Goal: Register for event/course

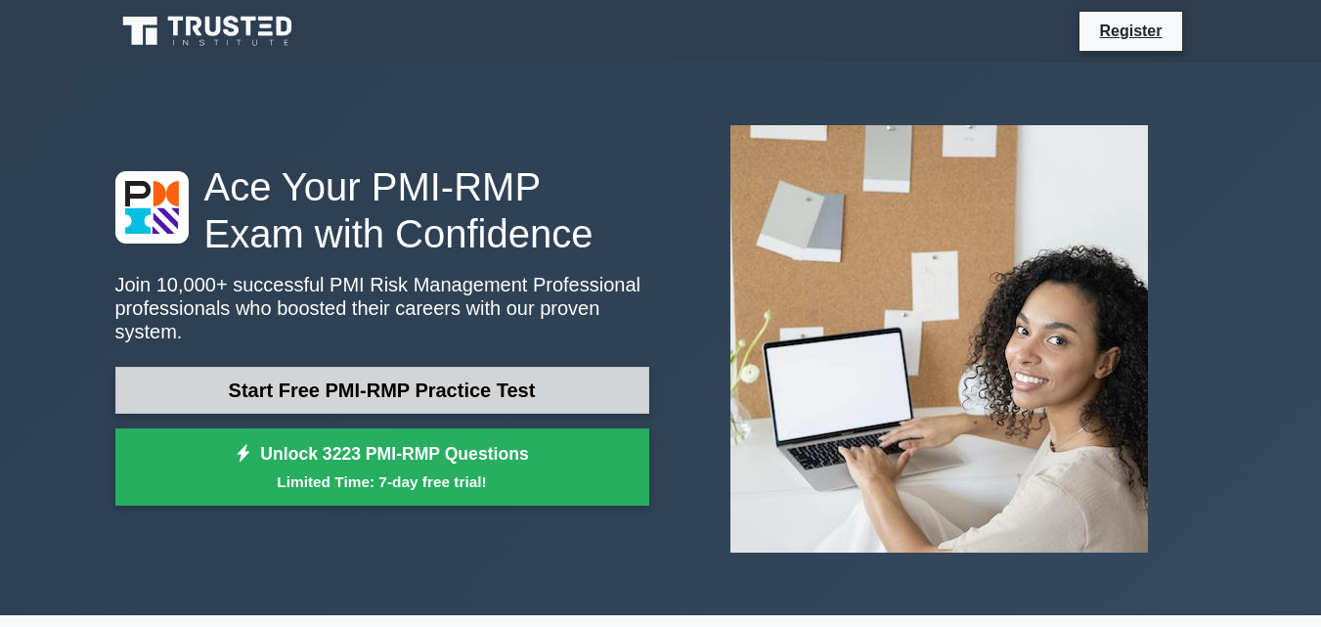
click at [440, 377] on link "Start Free PMI-RMP Practice Test" at bounding box center [382, 390] width 534 height 47
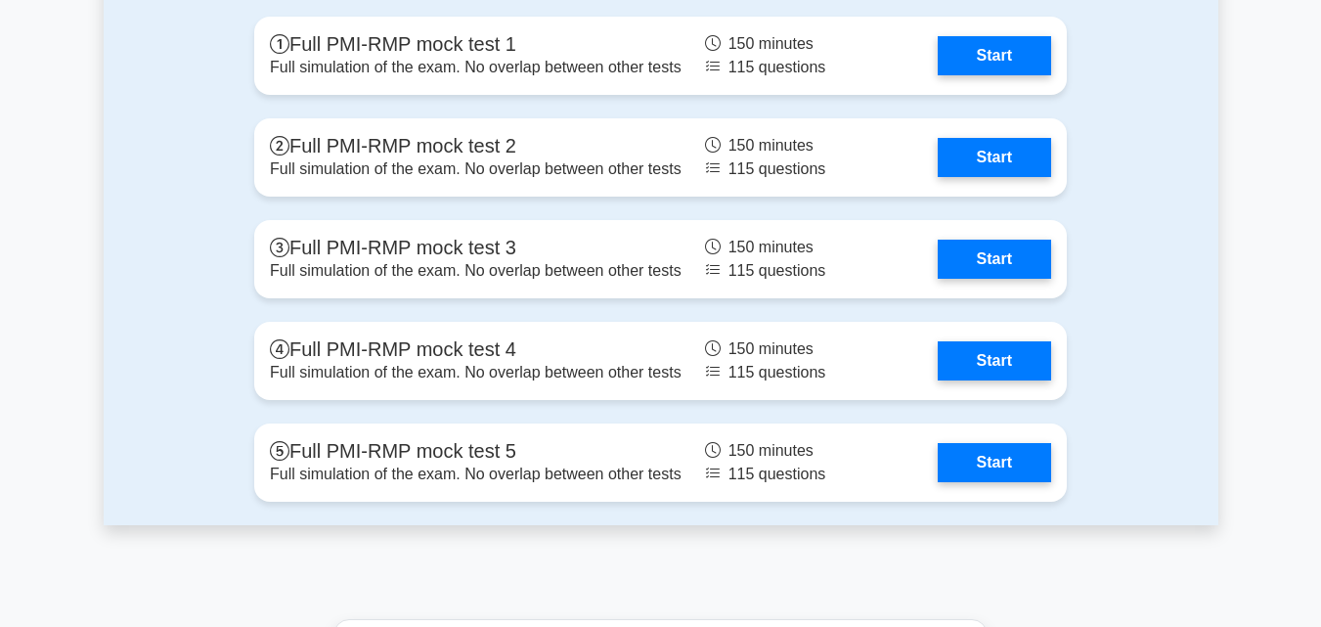
scroll to position [4303, 0]
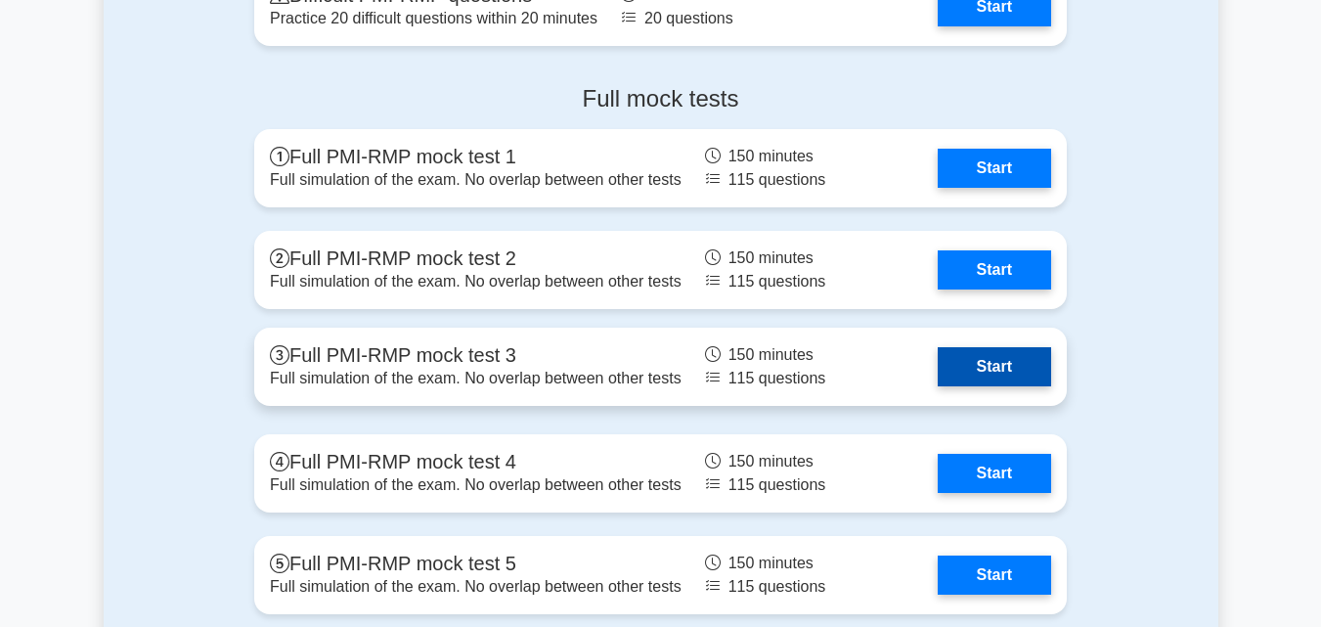
click at [938, 351] on link "Start" at bounding box center [994, 366] width 113 height 39
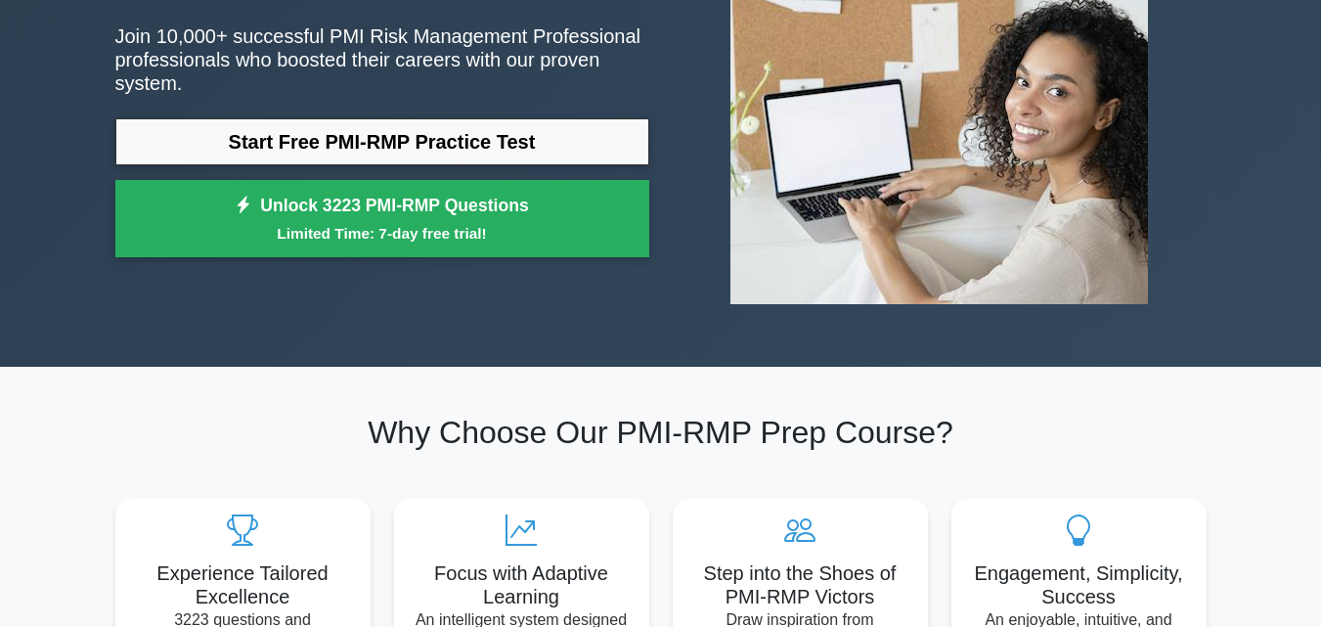
scroll to position [0, 0]
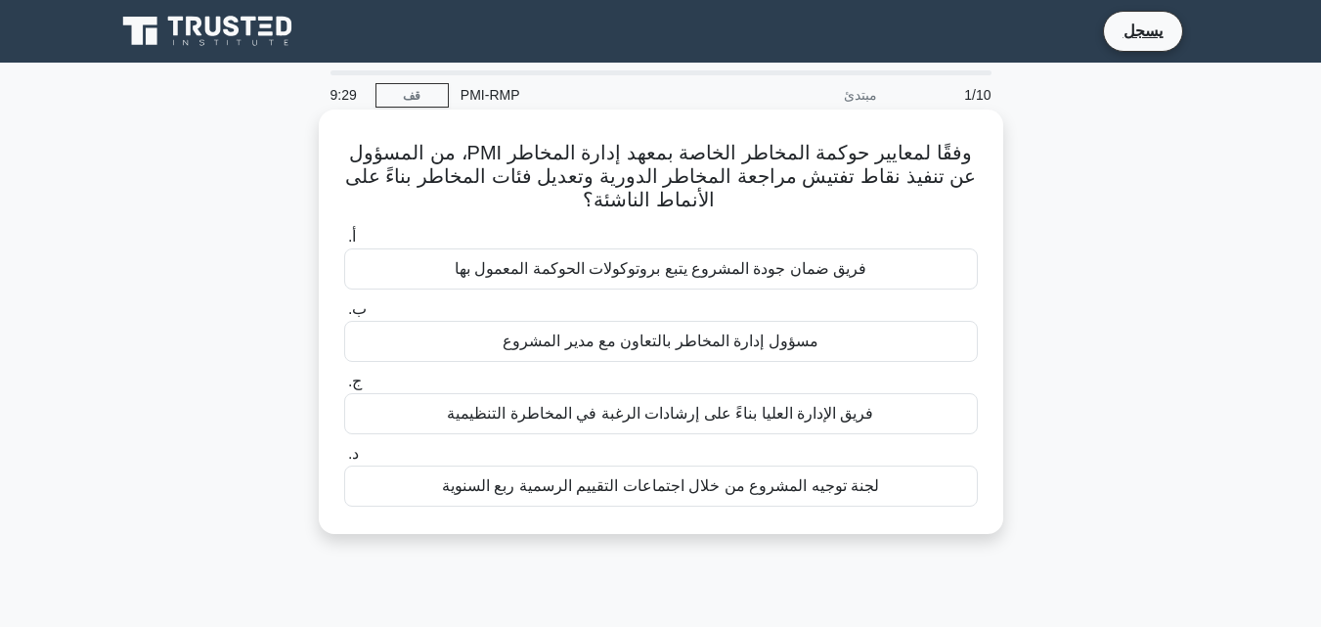
click at [728, 336] on font "مسؤول إدارة المخاطر بالتعاون مع مدير المشروع" at bounding box center [661, 340] width 316 height 17
click at [344, 316] on input "ب. مسؤول إدارة المخاطر بالتعاون مع مدير المشروع" at bounding box center [344, 309] width 0 height 13
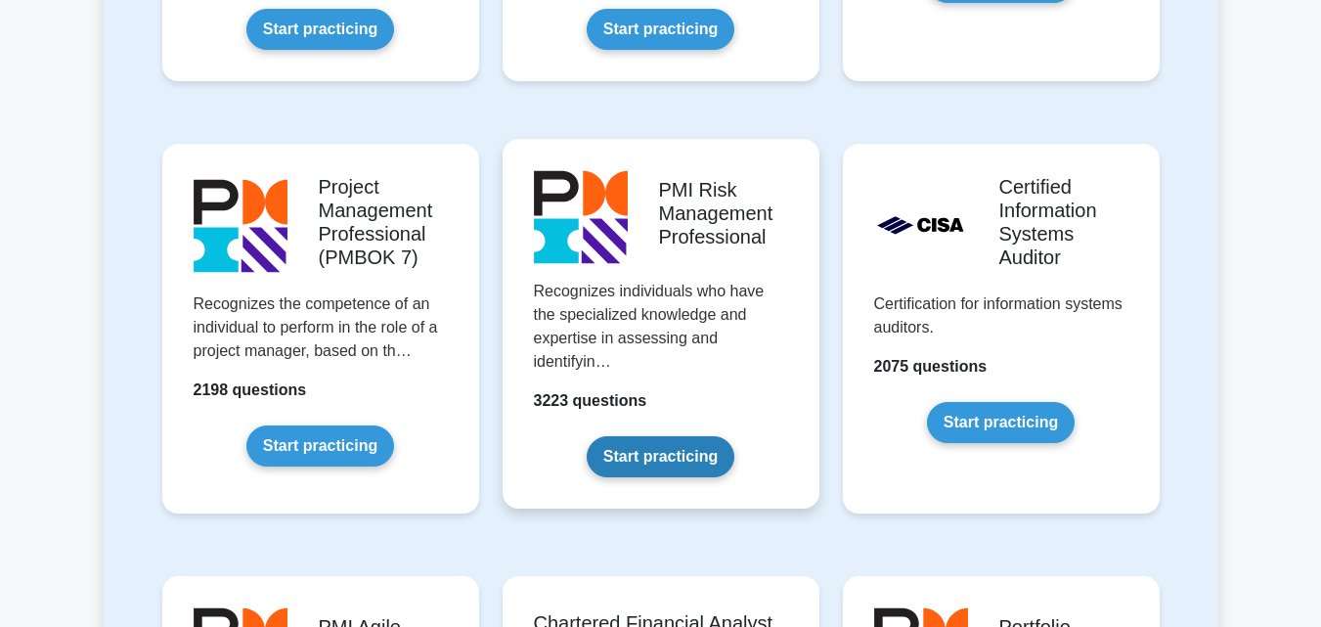
scroll to position [1602, 0]
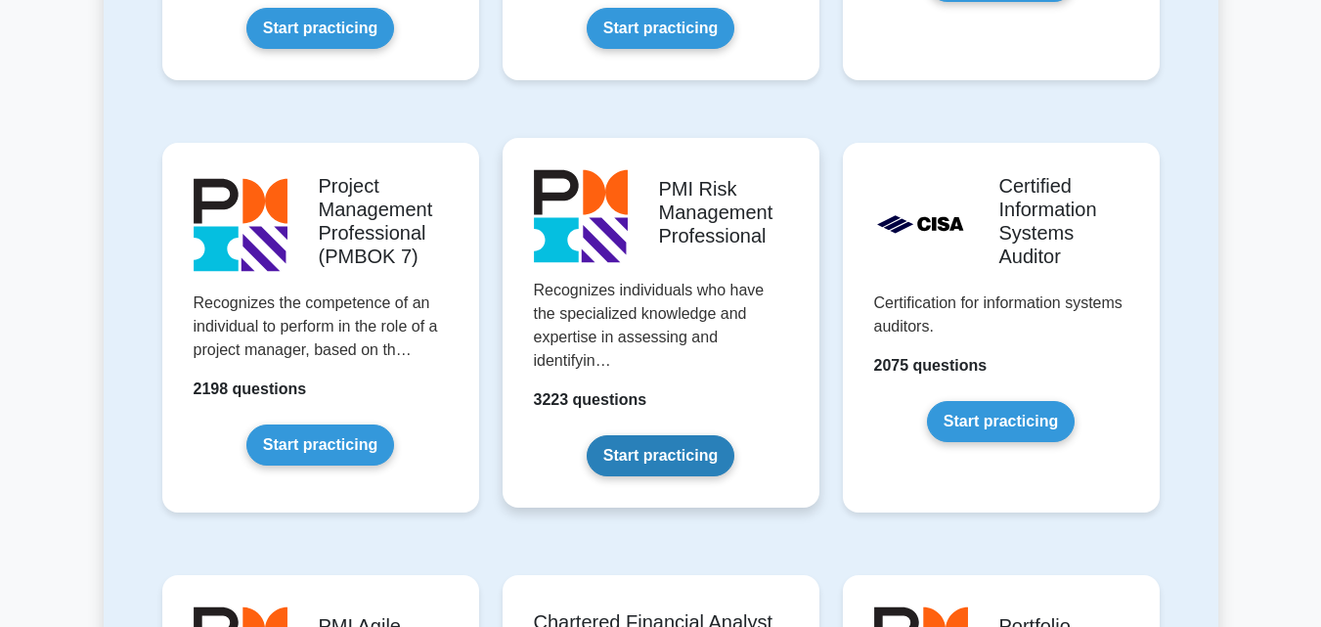
click at [734, 435] on link "Start practicing" at bounding box center [661, 455] width 148 height 41
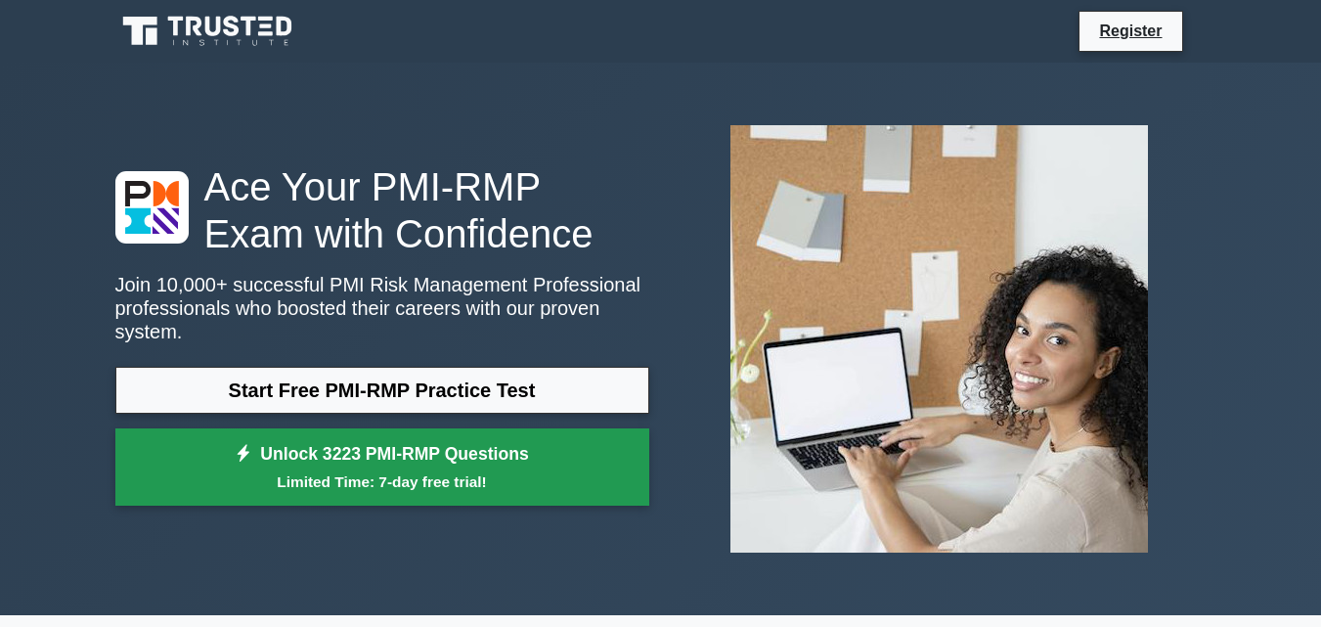
click at [439, 434] on link "Unlock 3223 PMI-RMP Questions Limited Time: 7-day free trial!" at bounding box center [382, 467] width 534 height 78
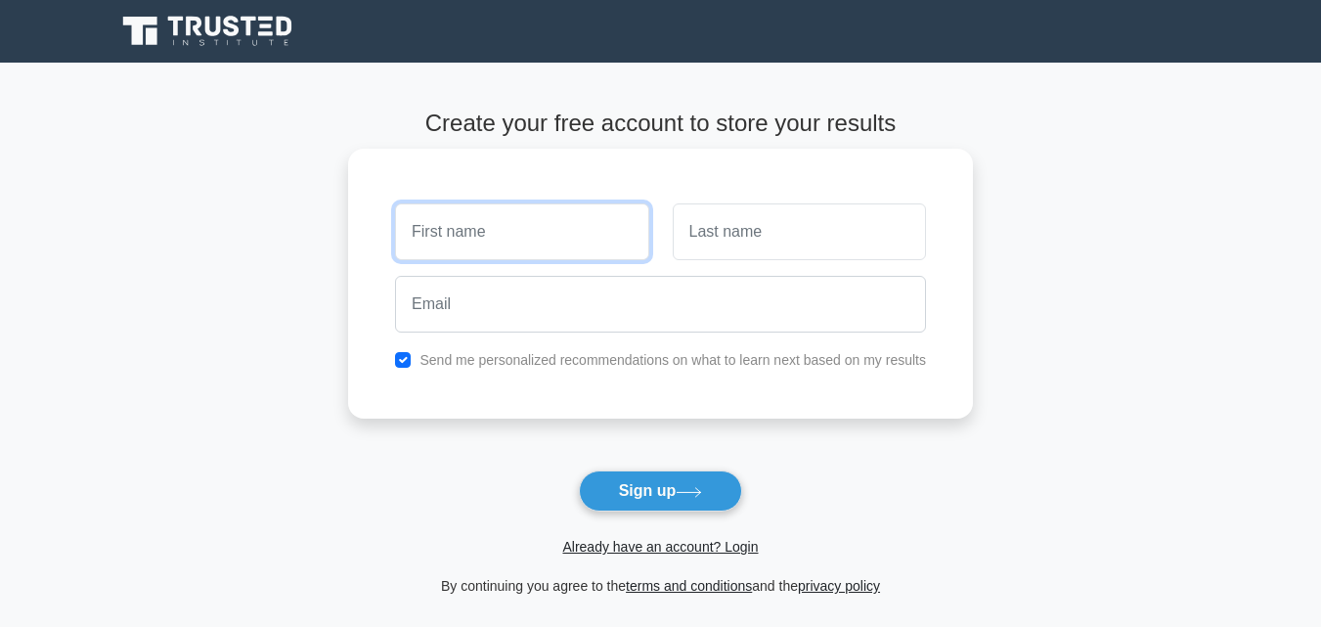
click at [514, 240] on input "text" at bounding box center [521, 231] width 253 height 57
type input "eiad"
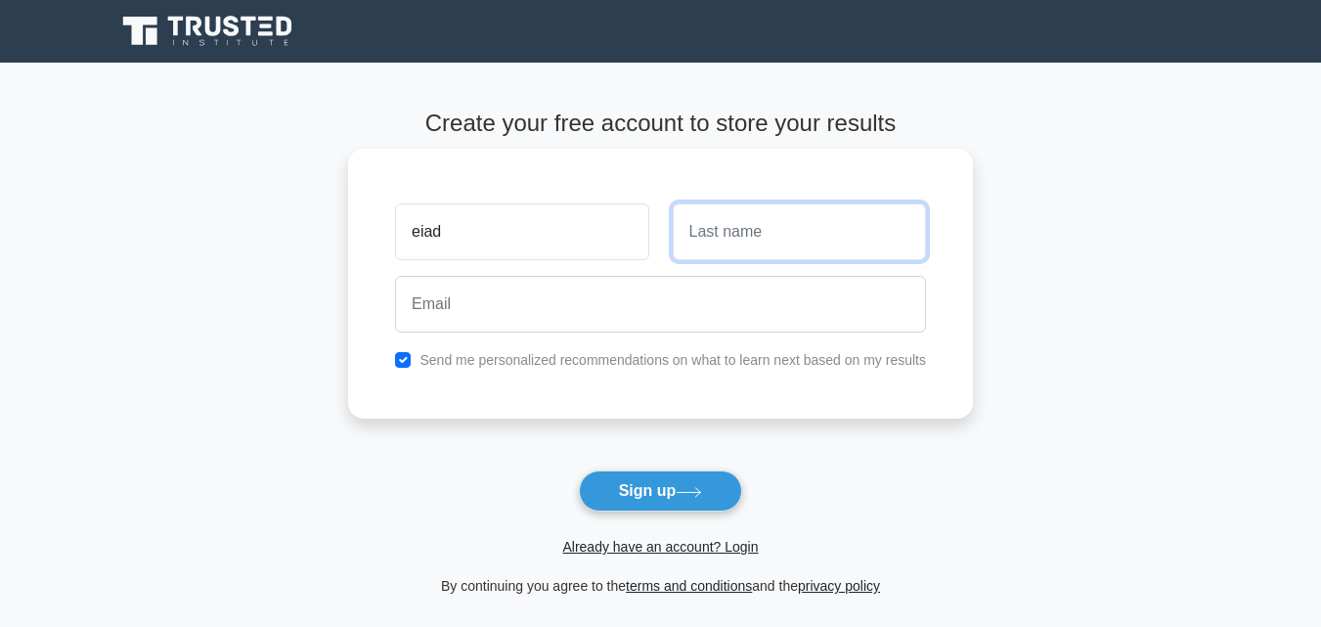
click at [752, 232] on input "text" at bounding box center [799, 231] width 253 height 57
type input "slaam"
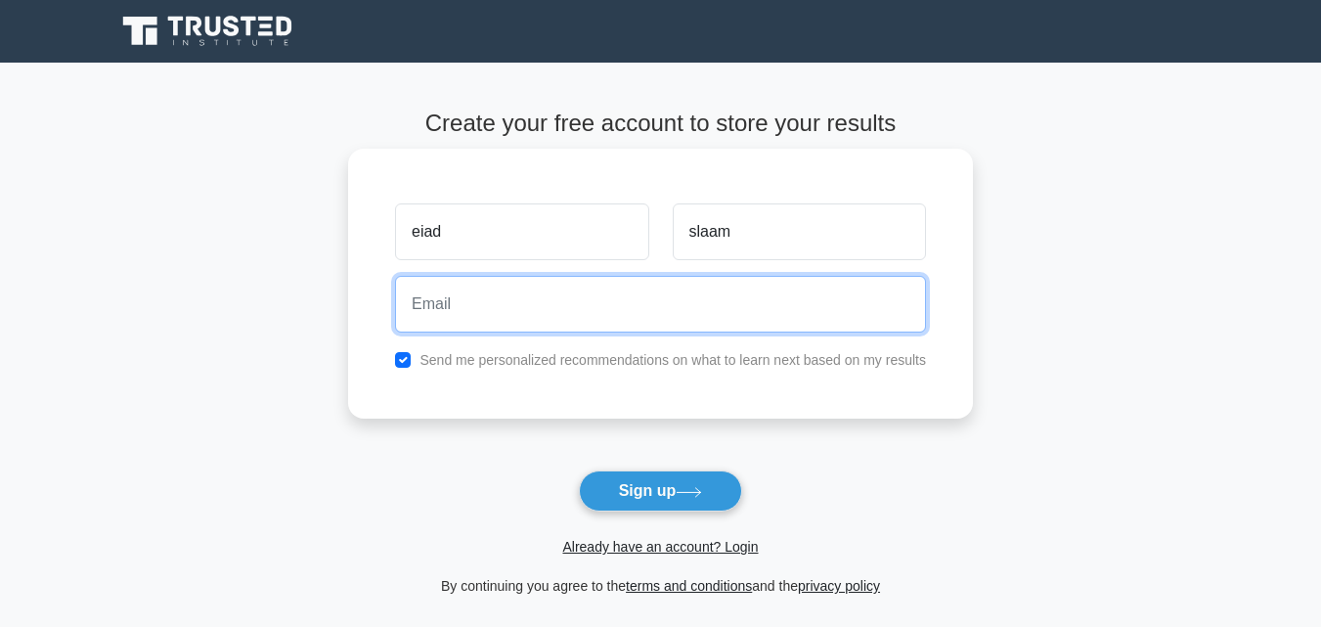
click at [625, 315] on input "email" at bounding box center [660, 304] width 531 height 57
type input "[EMAIL_ADDRESS][DOMAIN_NAME]"
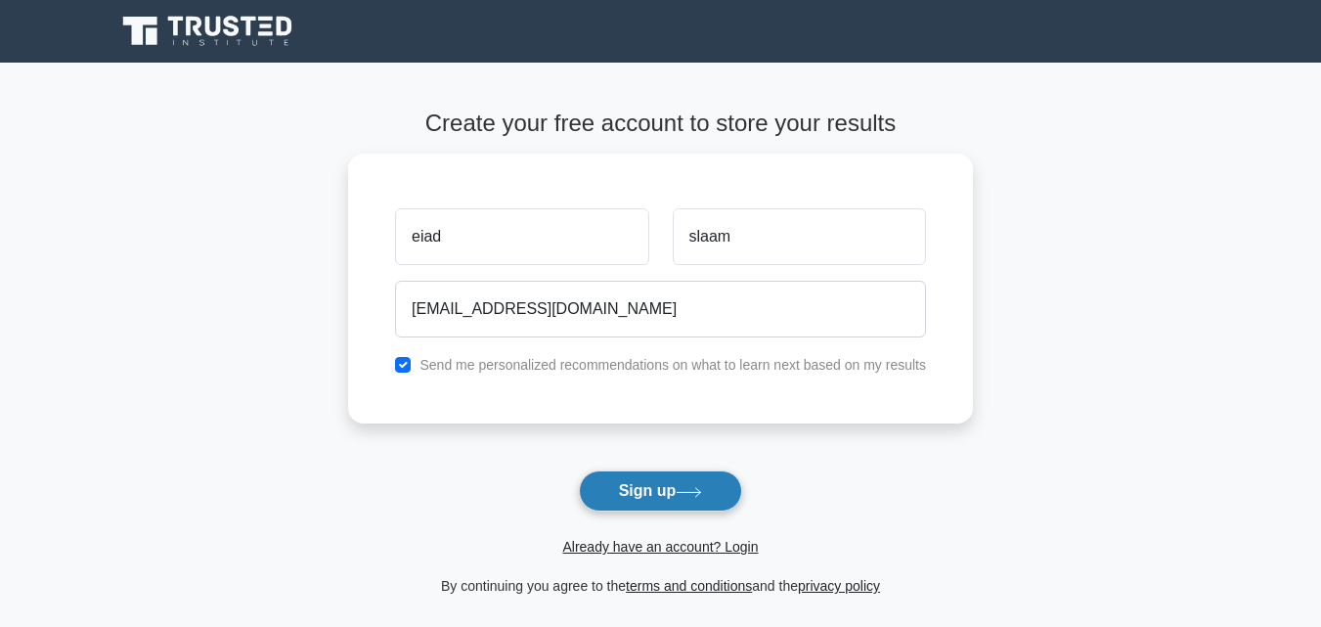
click at [661, 484] on button "Sign up" at bounding box center [661, 490] width 164 height 41
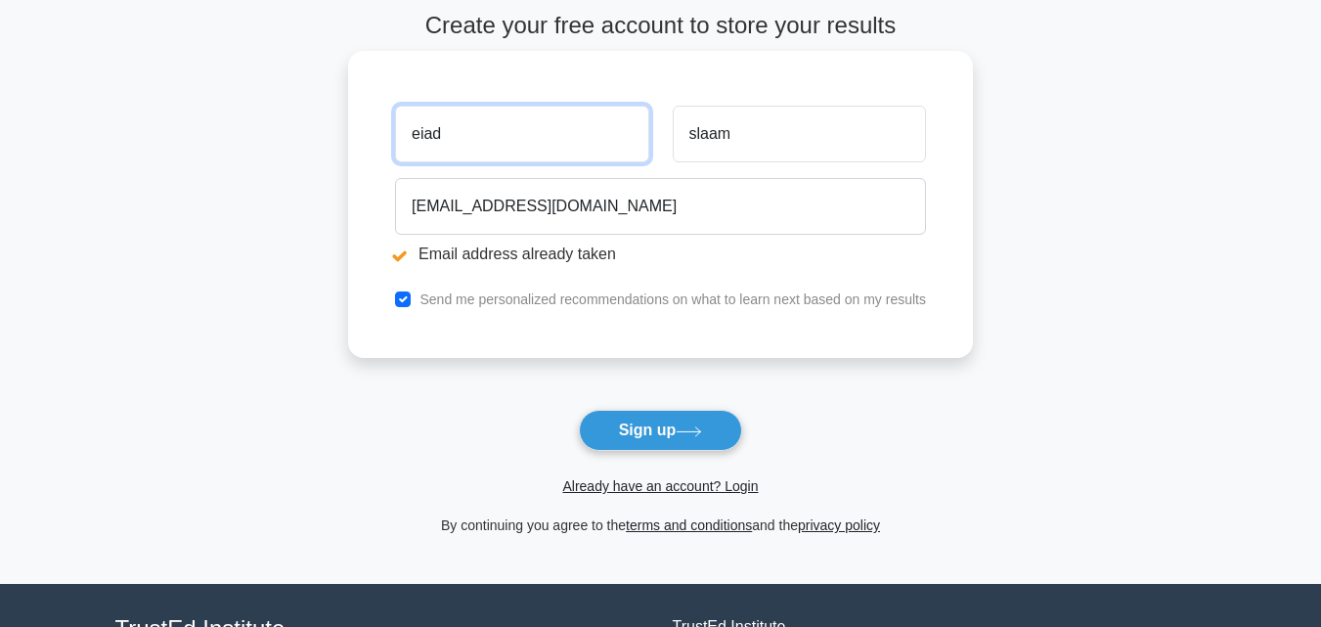
scroll to position [196, 0]
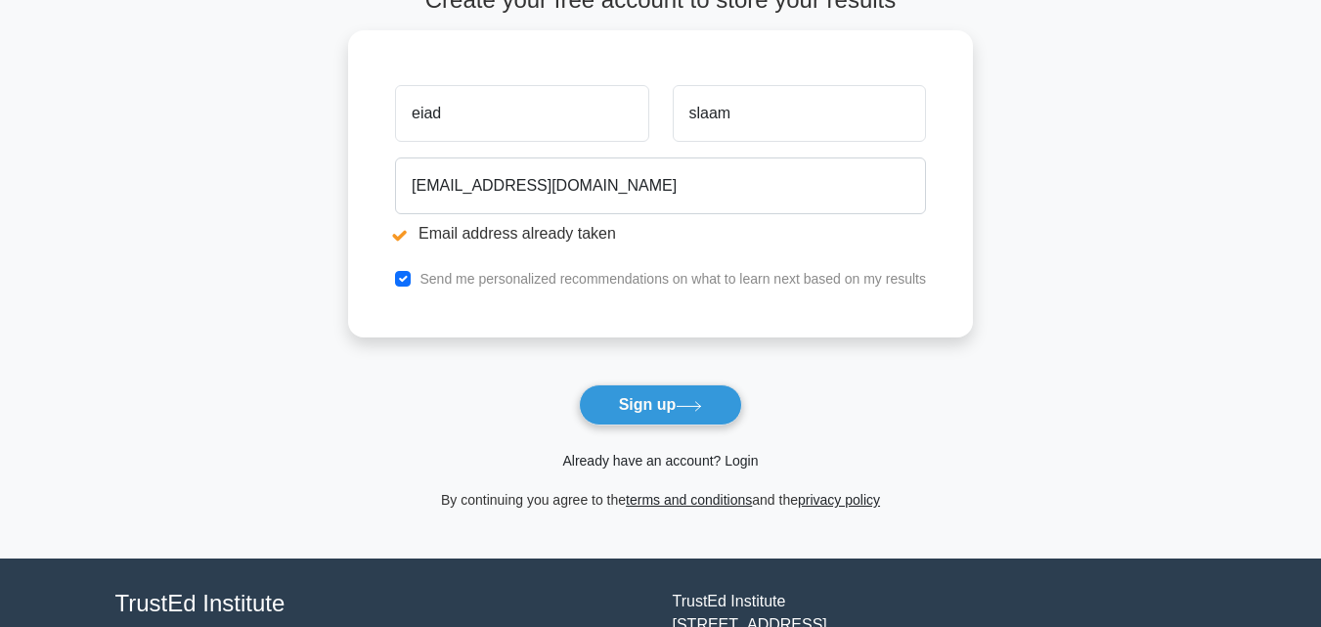
click at [740, 461] on link "Already have an account? Login" at bounding box center [660, 461] width 196 height 16
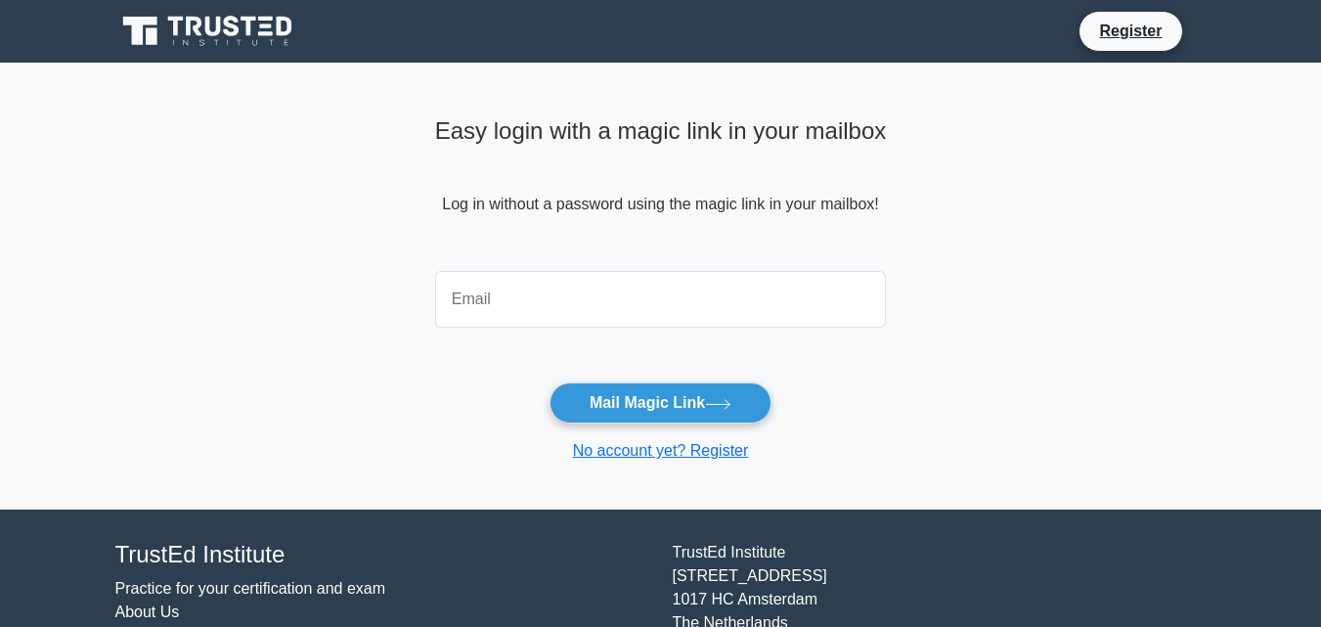
click at [516, 297] on input "email" at bounding box center [661, 299] width 452 height 57
type input "[EMAIL_ADDRESS][DOMAIN_NAME]"
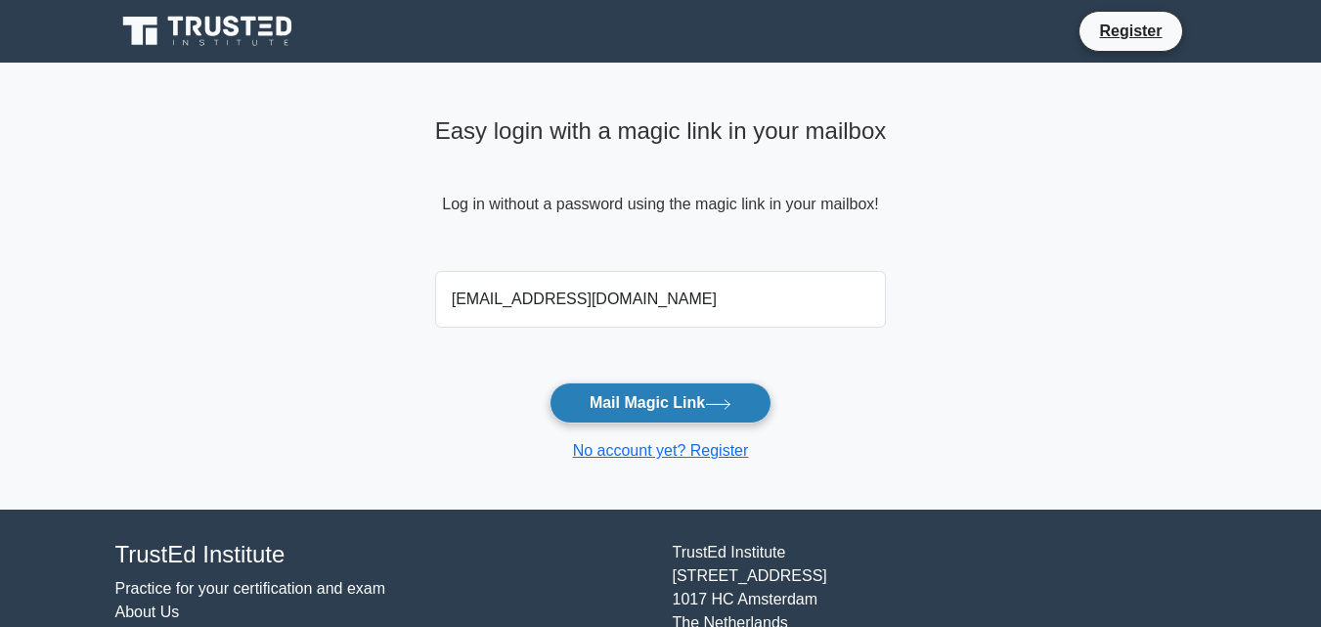
click at [705, 408] on button "Mail Magic Link" at bounding box center [661, 402] width 222 height 41
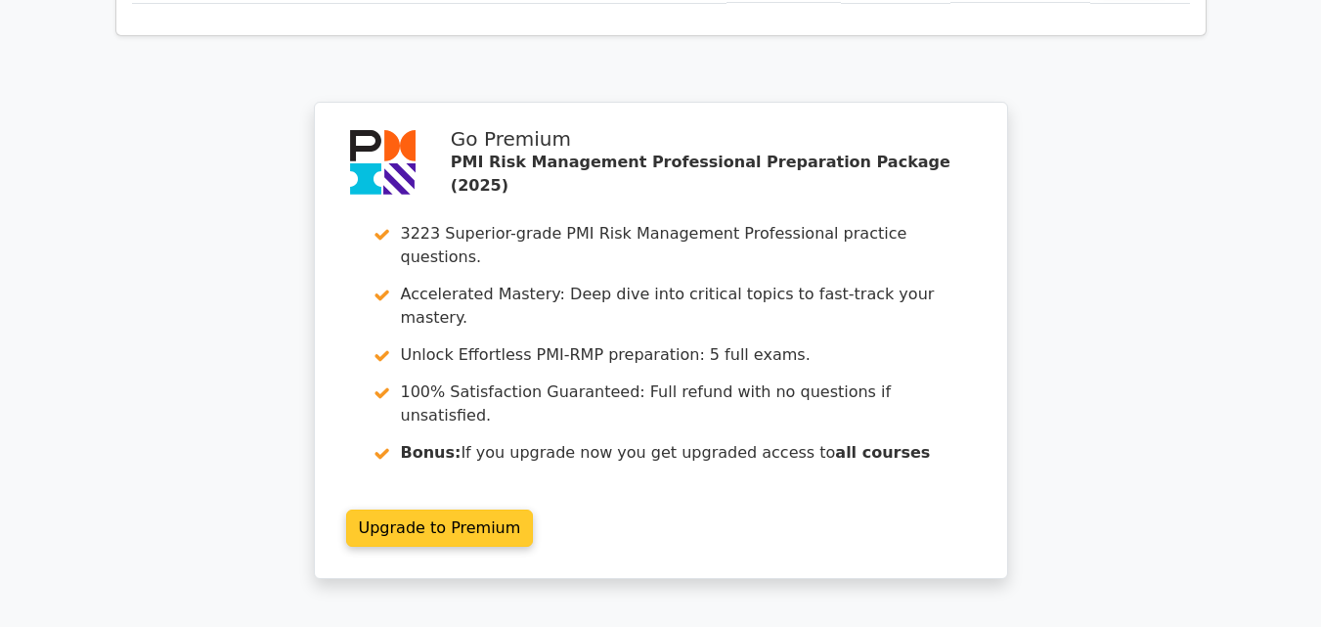
scroll to position [7130, 0]
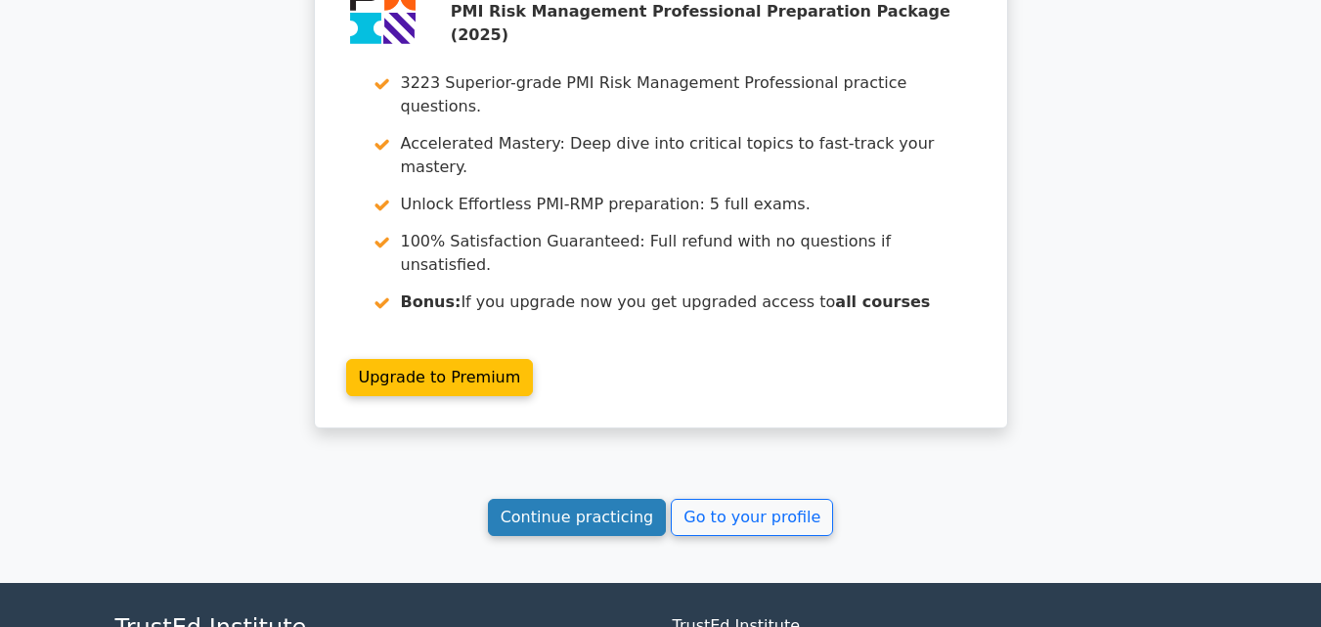
click at [556, 499] on link "Continue practicing" at bounding box center [577, 517] width 179 height 37
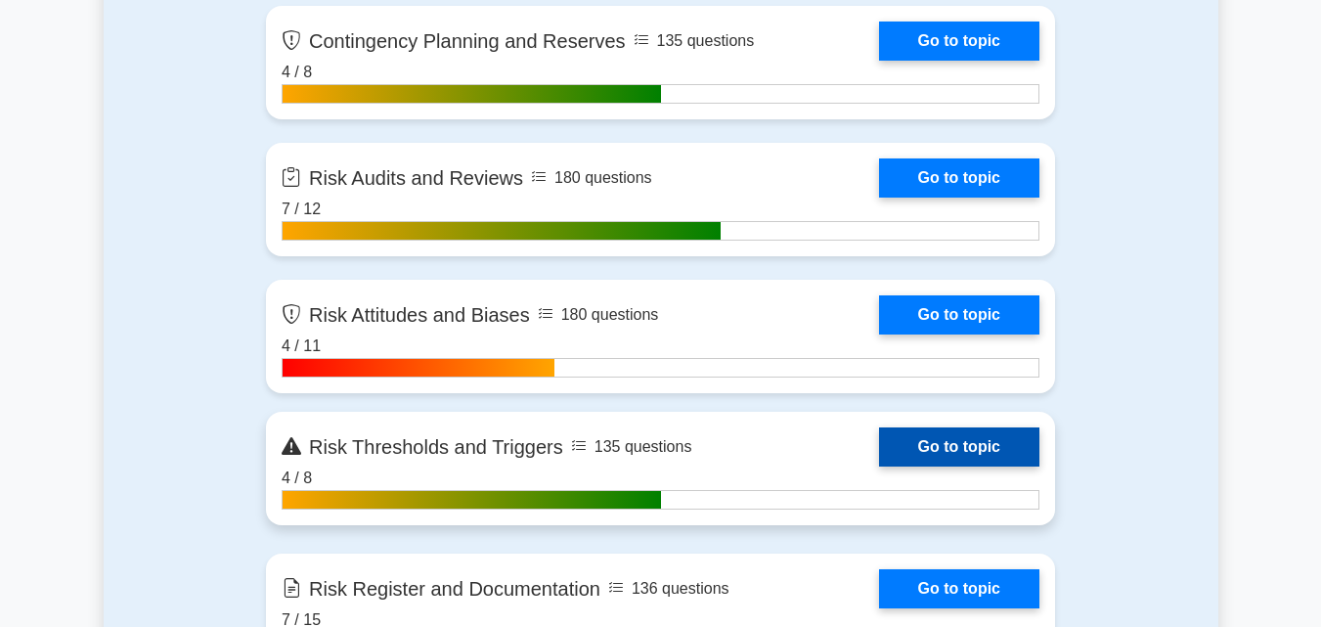
scroll to position [3618, 0]
